Goal: Transaction & Acquisition: Subscribe to service/newsletter

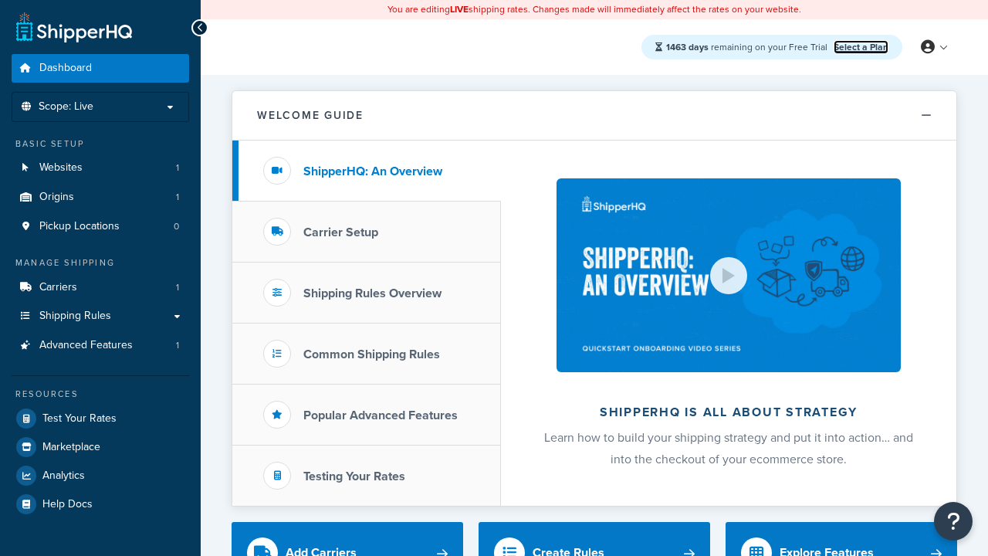
click at [861, 46] on link "Select a Plan" at bounding box center [861, 47] width 55 height 14
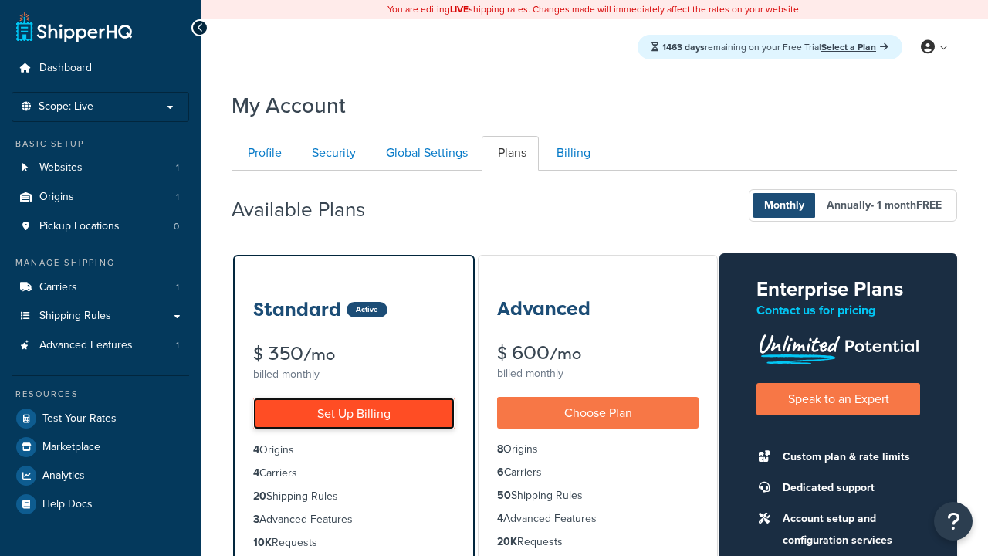
click at [354, 413] on link "Set Up Billing" at bounding box center [354, 414] width 202 height 32
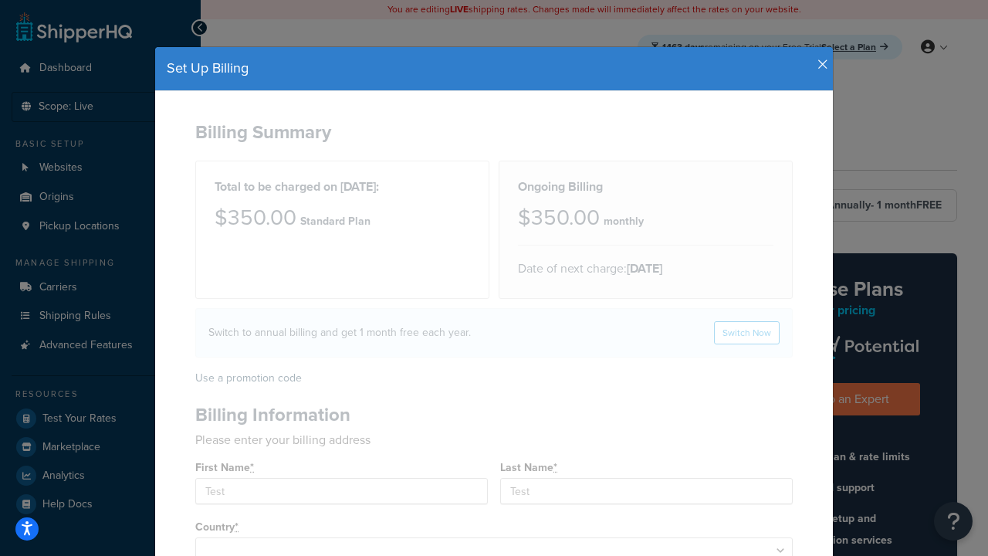
type input "2209 Four Waters Loop"
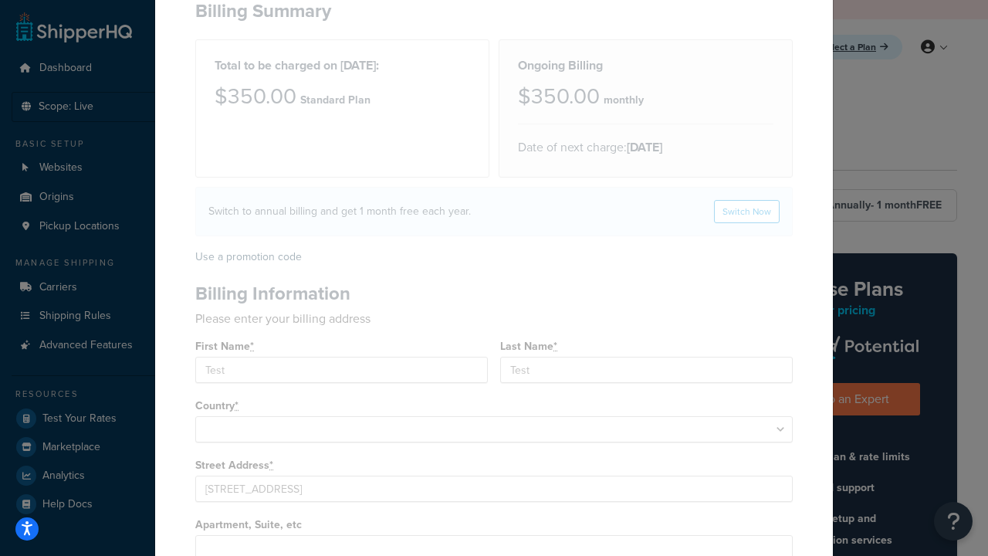
type input "Georgetown"
type input "78628"
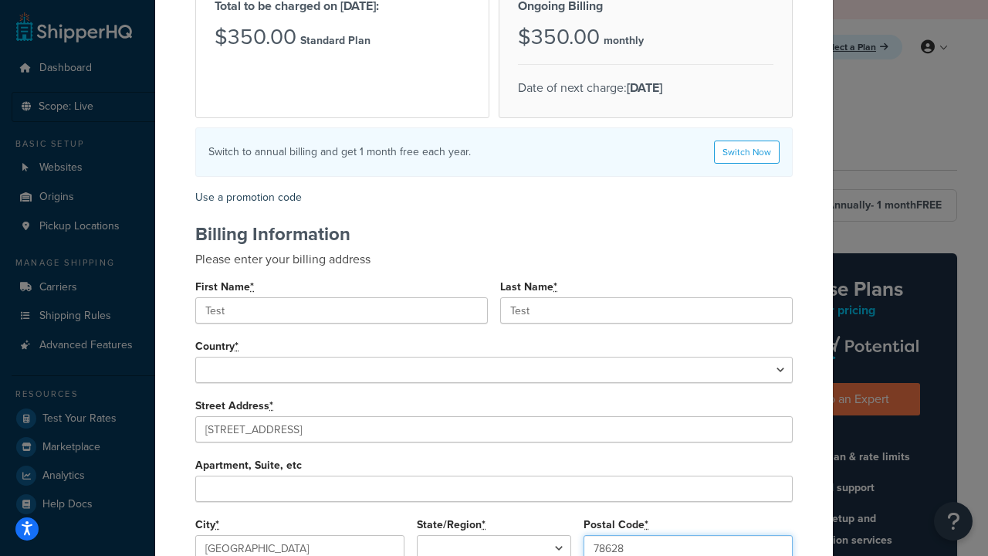
select select "1000"
select select "TX"
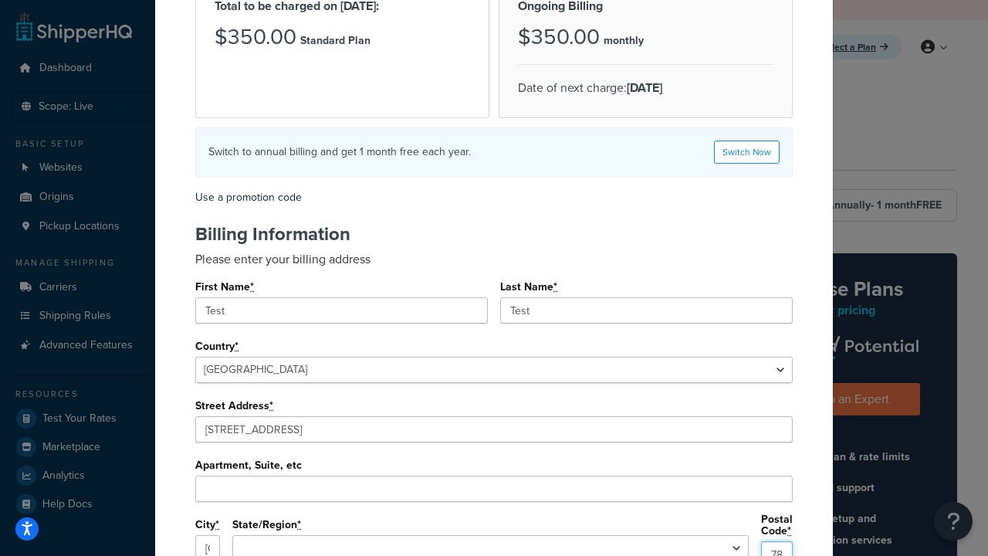
type input "78628"
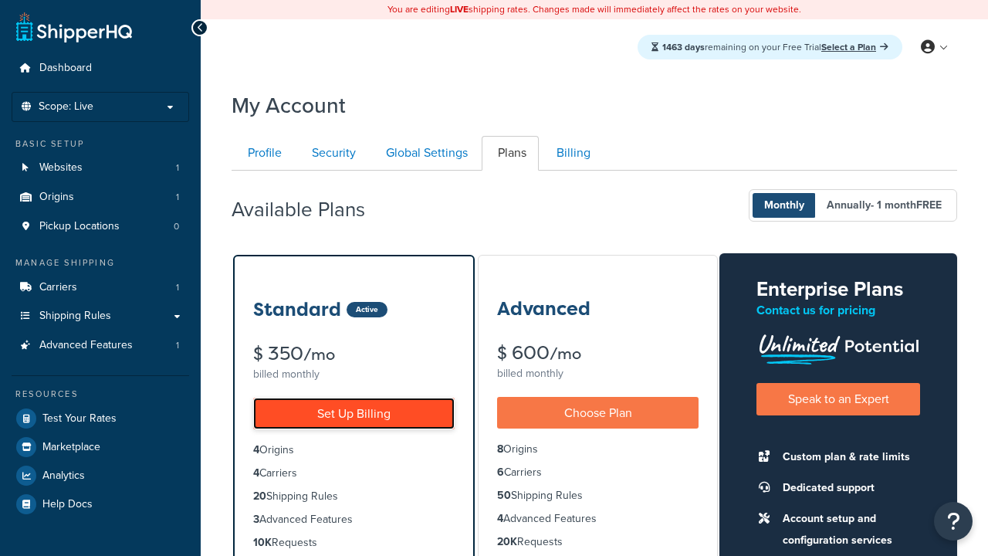
click at [354, 413] on link "Set Up Billing" at bounding box center [354, 414] width 202 height 32
